Goal: Task Accomplishment & Management: Manage account settings

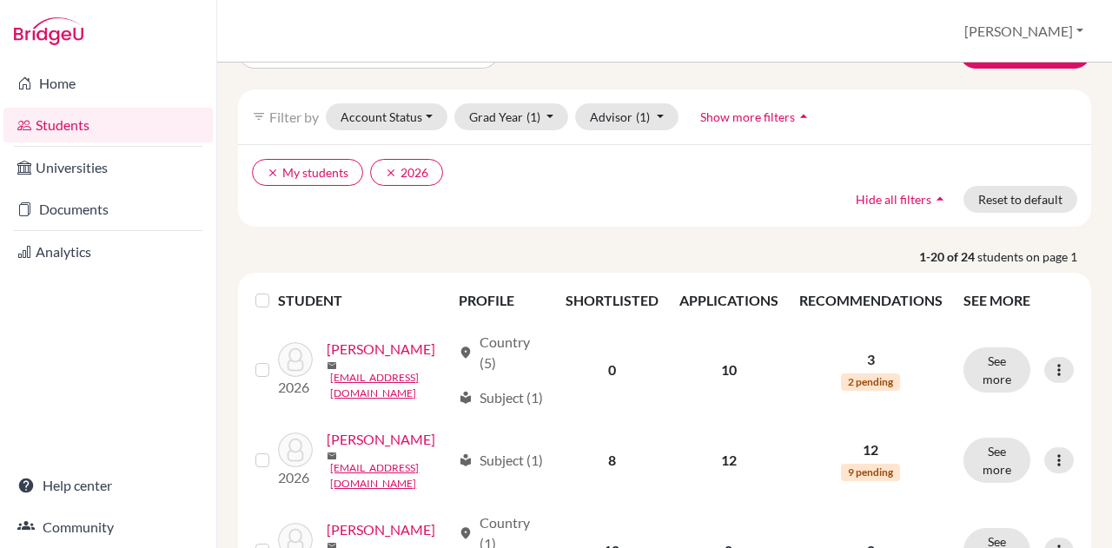
scroll to position [49, 0]
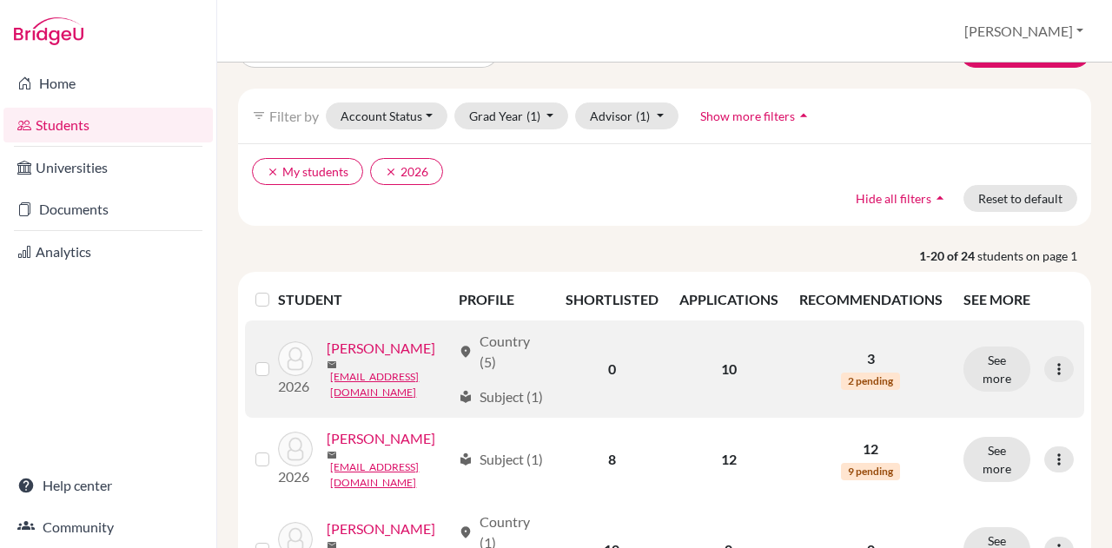
click at [351, 359] on link "[PERSON_NAME]" at bounding box center [381, 348] width 109 height 21
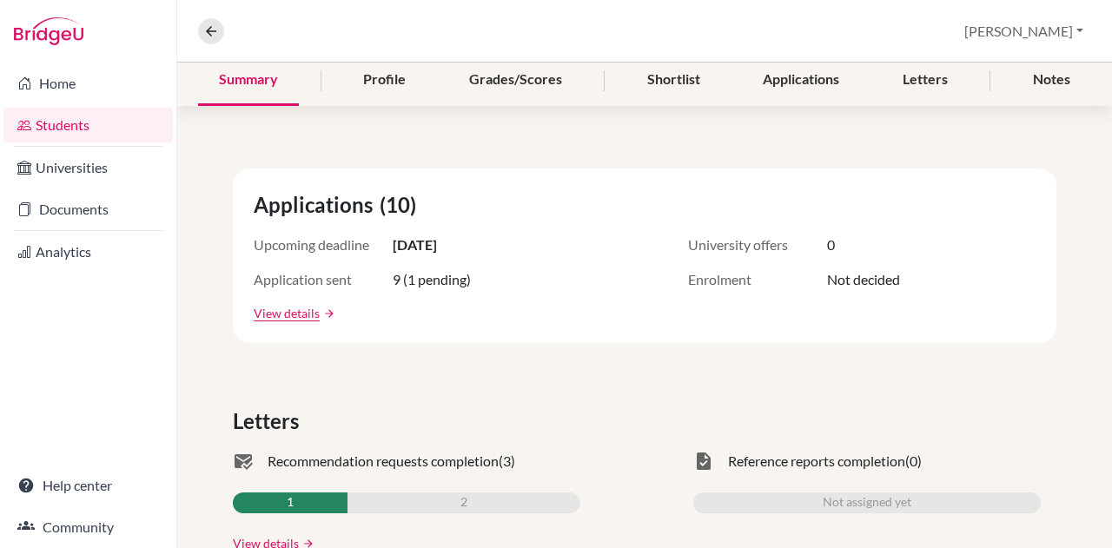
scroll to position [208, 0]
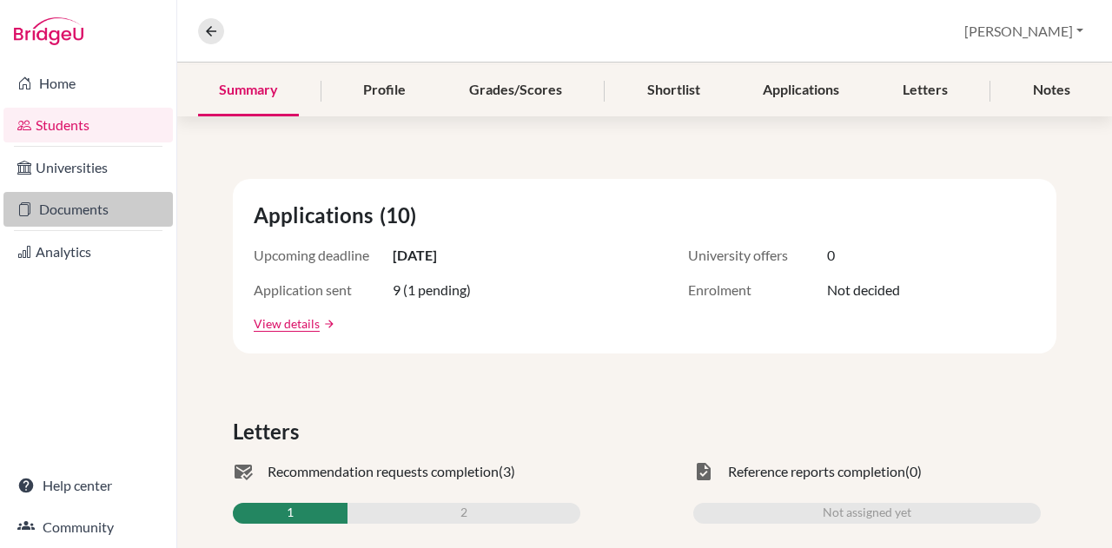
click at [96, 205] on link "Documents" at bounding box center [87, 209] width 169 height 35
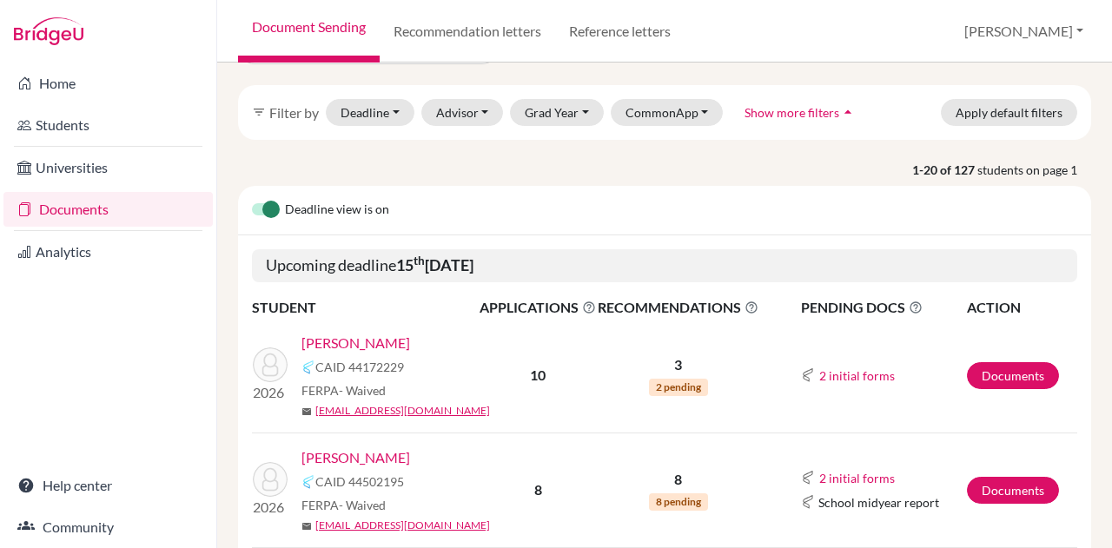
scroll to position [53, 0]
click at [360, 341] on link "[PERSON_NAME]" at bounding box center [355, 342] width 109 height 21
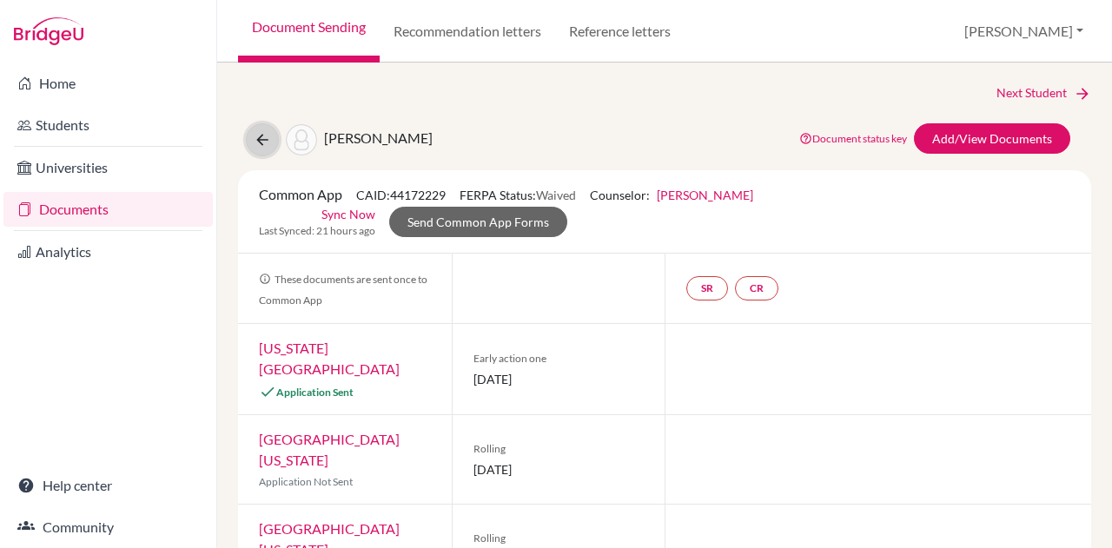
click at [254, 131] on icon at bounding box center [262, 139] width 17 height 17
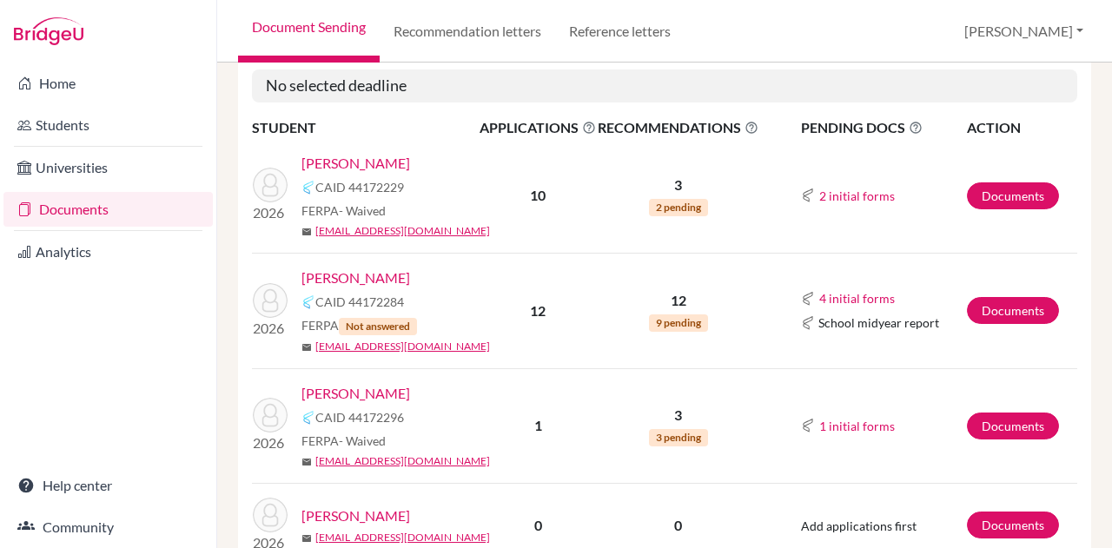
scroll to position [387, 0]
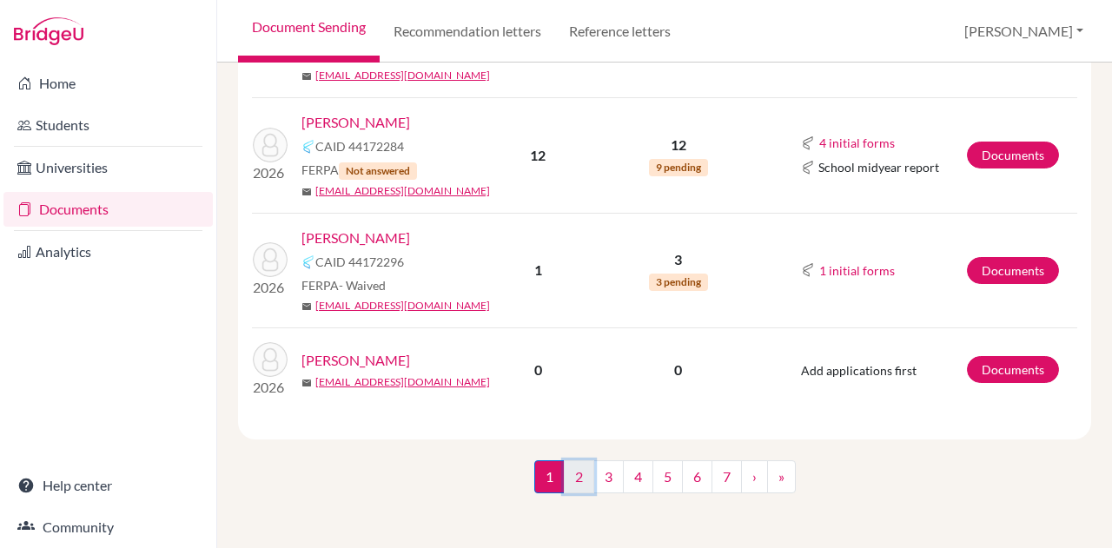
click at [570, 473] on link "2" at bounding box center [579, 476] width 30 height 33
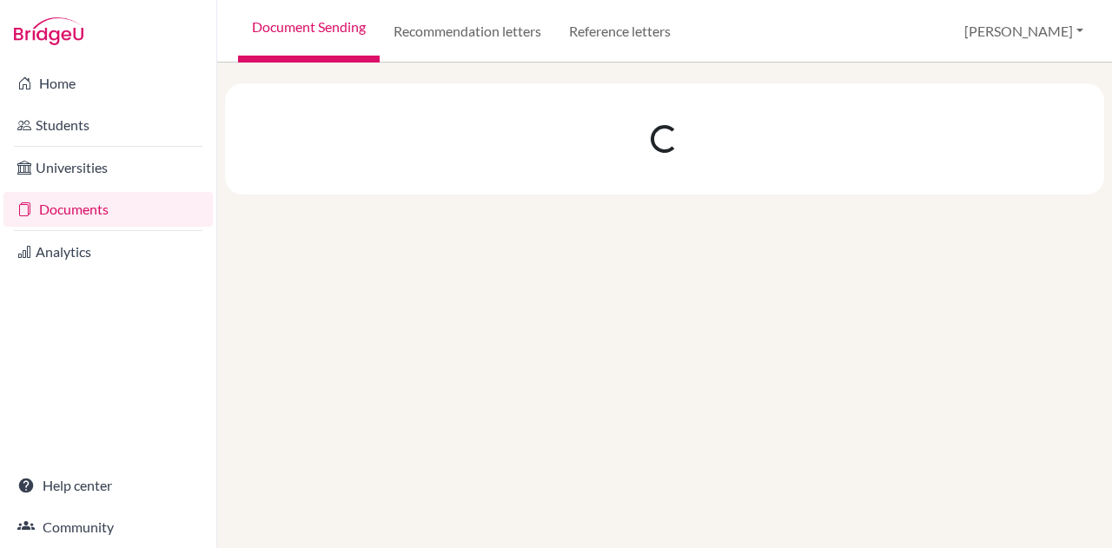
scroll to position [0, 0]
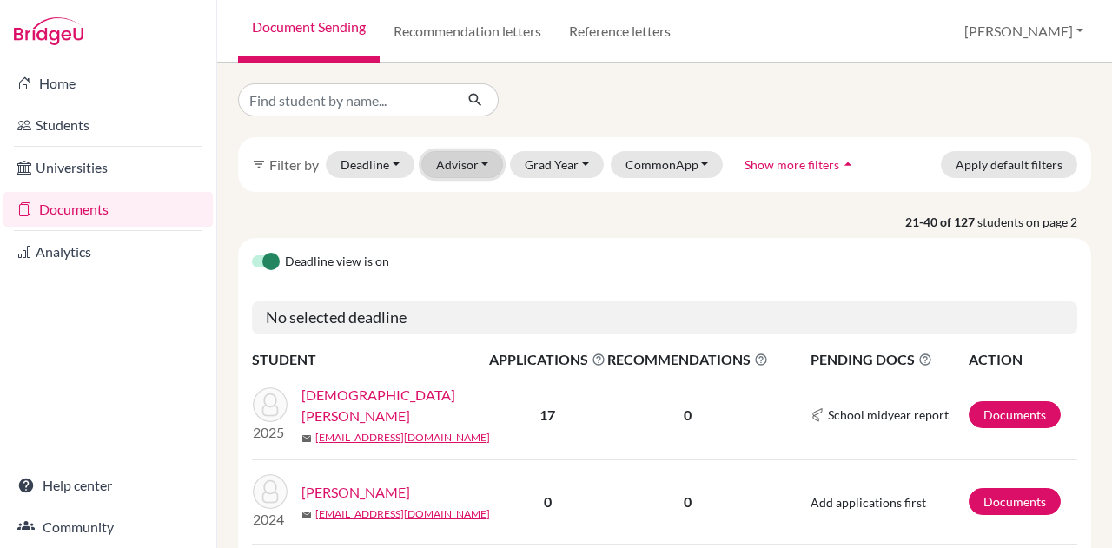
click at [470, 163] on button "Advisor" at bounding box center [462, 164] width 83 height 27
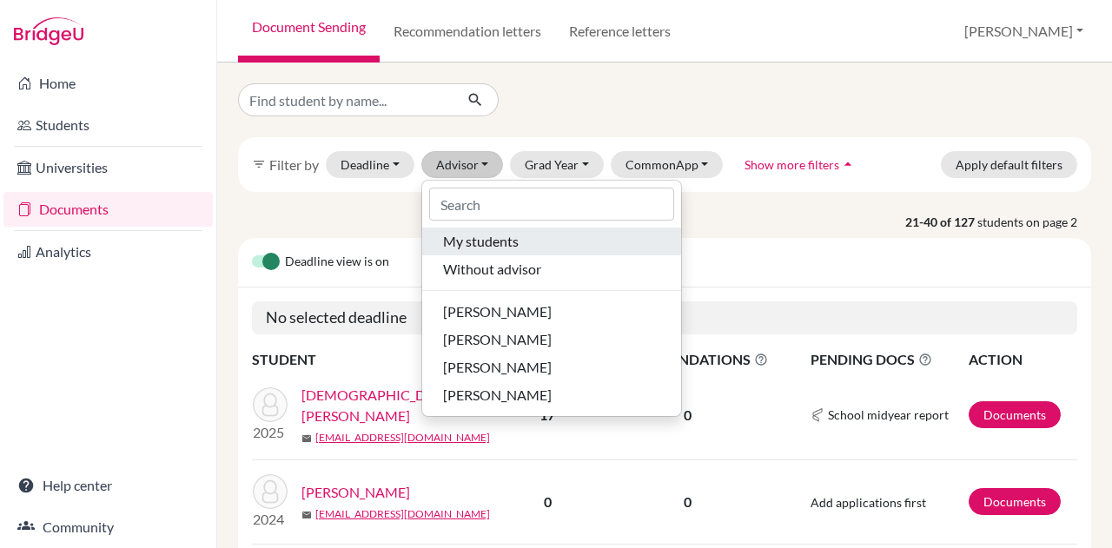
click at [496, 240] on span "My students" at bounding box center [481, 241] width 76 height 21
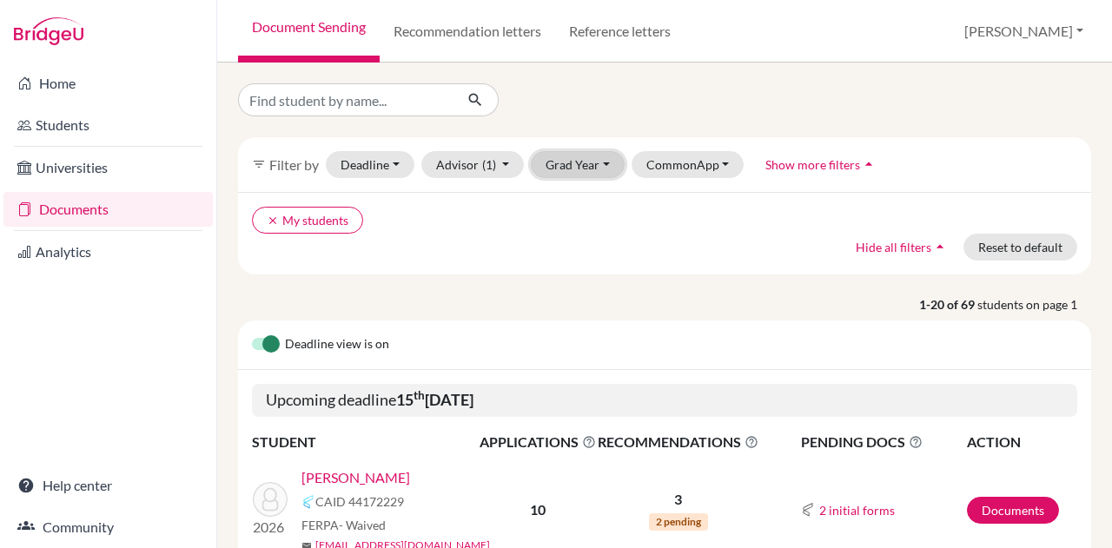
click at [567, 165] on button "Grad Year" at bounding box center [578, 164] width 94 height 27
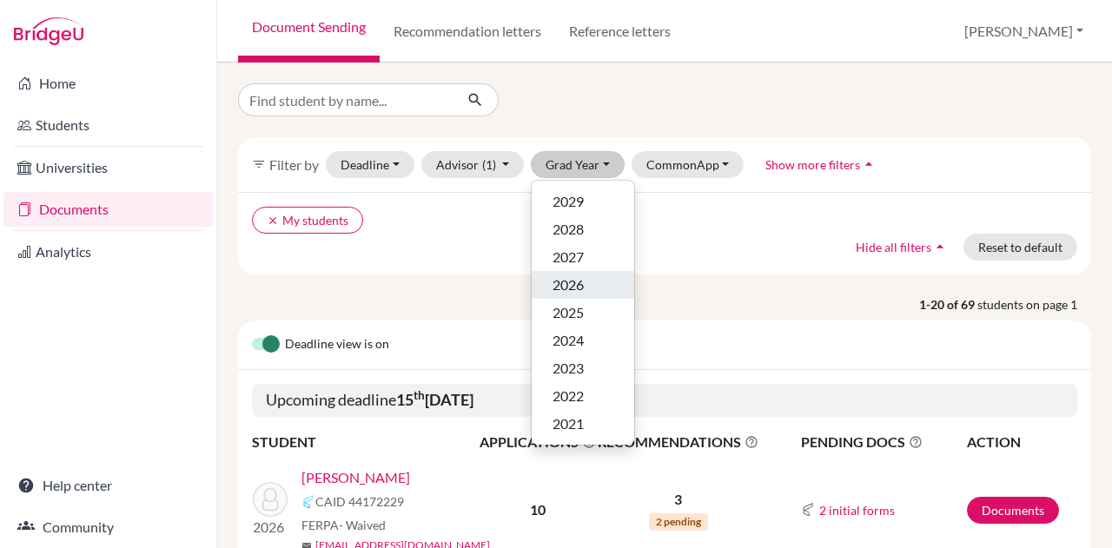
click at [587, 284] on div "2026" at bounding box center [582, 284] width 61 height 21
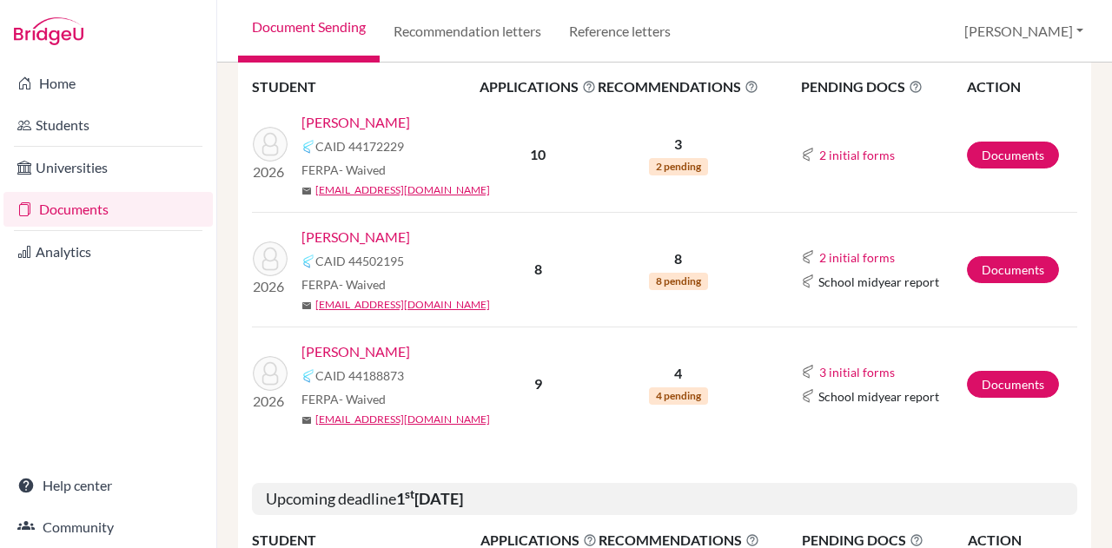
scroll to position [357, 0]
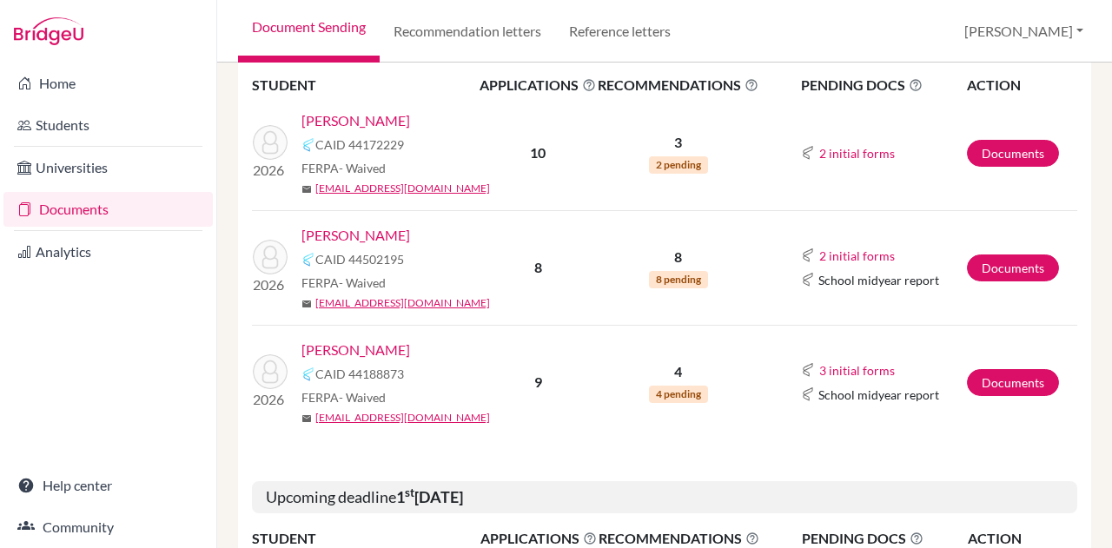
click at [346, 235] on link "[PERSON_NAME]" at bounding box center [355, 235] width 109 height 21
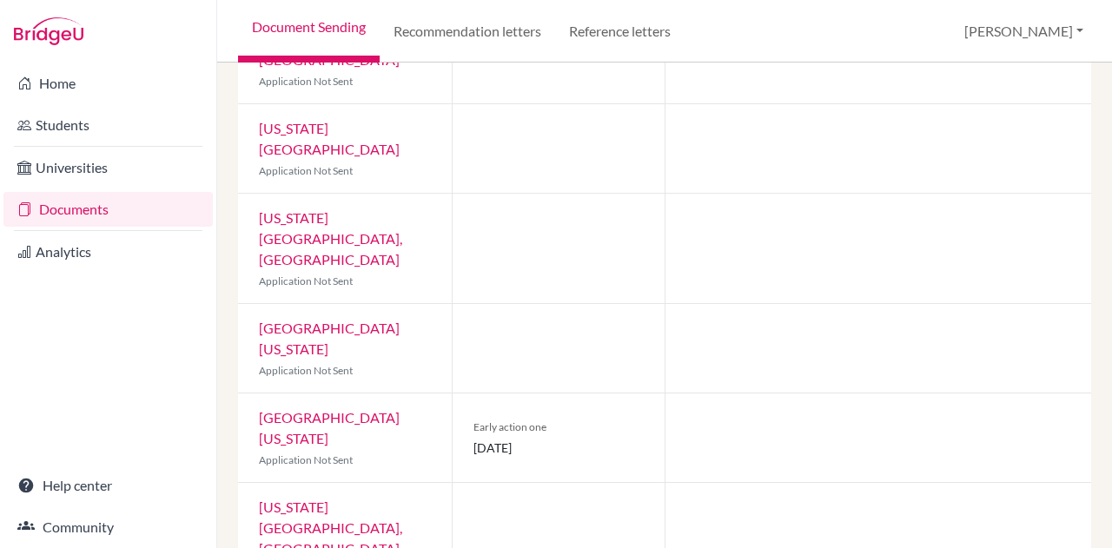
scroll to position [428, 0]
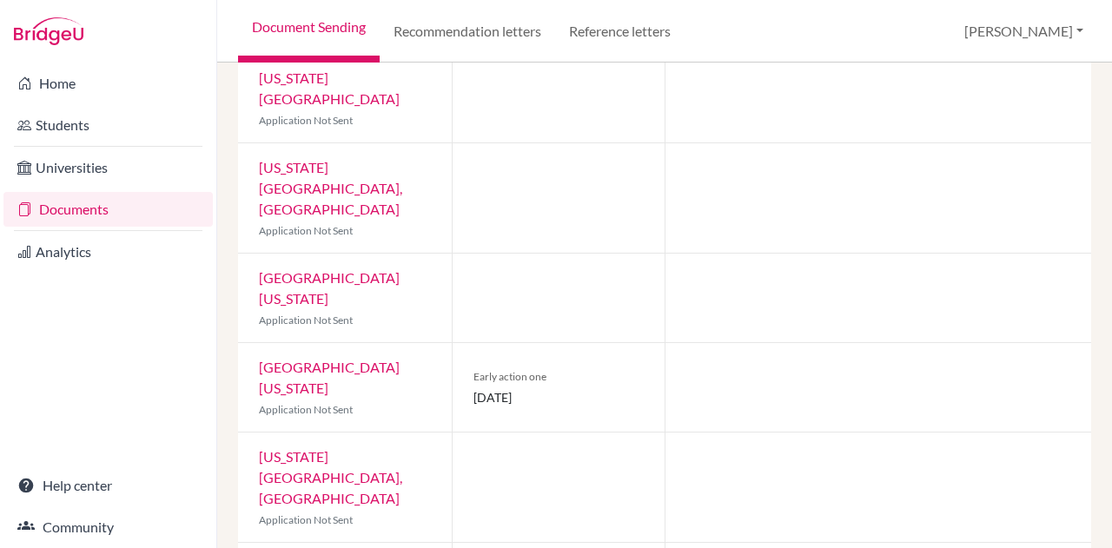
drag, startPoint x: 255, startPoint y: 305, endPoint x: 598, endPoint y: 337, distance: 344.6
click at [598, 343] on div "[GEOGRAPHIC_DATA][US_STATE] at [GEOGRAPHIC_DATA] Application Not Sent Early act…" at bounding box center [664, 387] width 853 height 89
click at [468, 433] on div at bounding box center [559, 487] width 214 height 109
